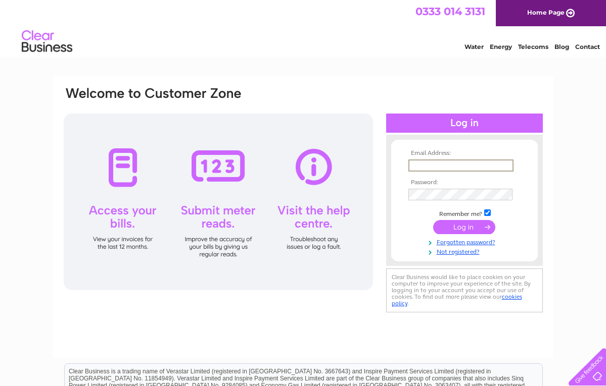
type input "peter@subwaystores.com"
click at [464, 226] on input "submit" at bounding box center [464, 227] width 62 height 14
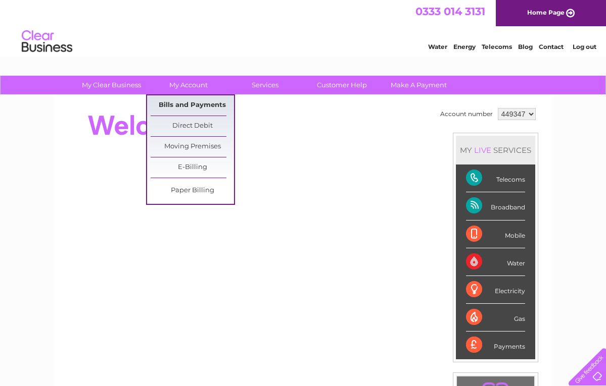
click at [199, 109] on link "Bills and Payments" at bounding box center [192, 105] width 83 height 20
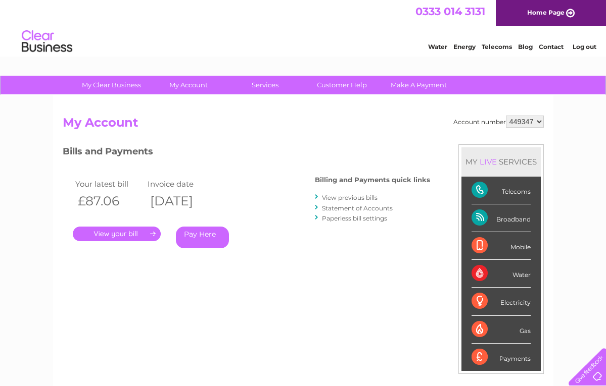
click at [344, 197] on link "View previous bills" at bounding box center [350, 198] width 56 height 8
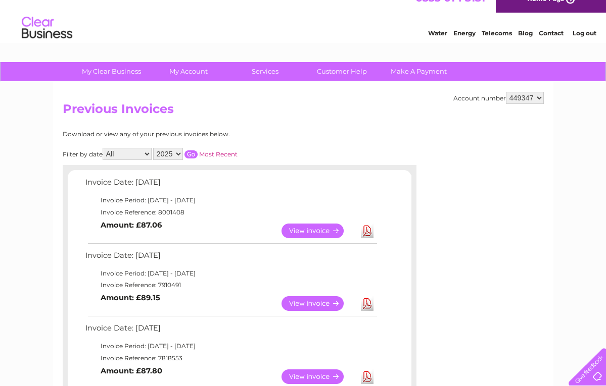
scroll to position [22, 0]
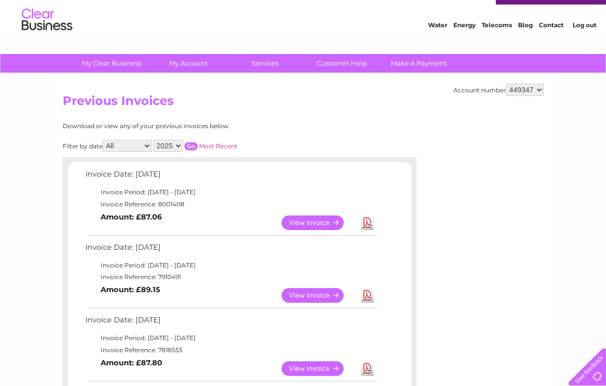
click at [367, 290] on link "Download" at bounding box center [367, 295] width 13 height 15
